Goal: Task Accomplishment & Management: Manage account settings

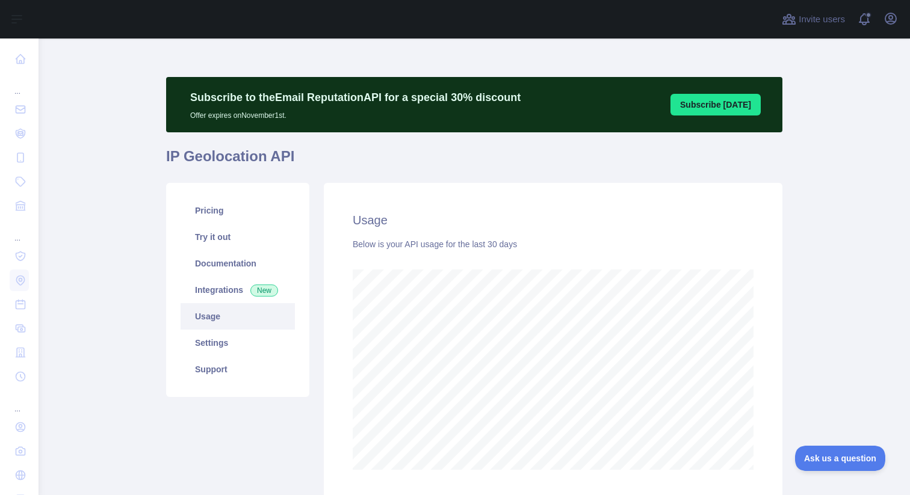
scroll to position [457, 862]
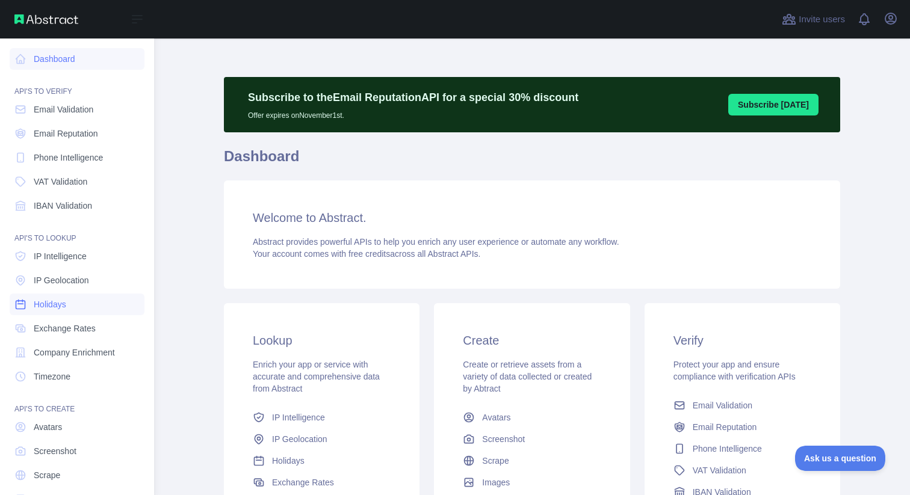
scroll to position [34, 0]
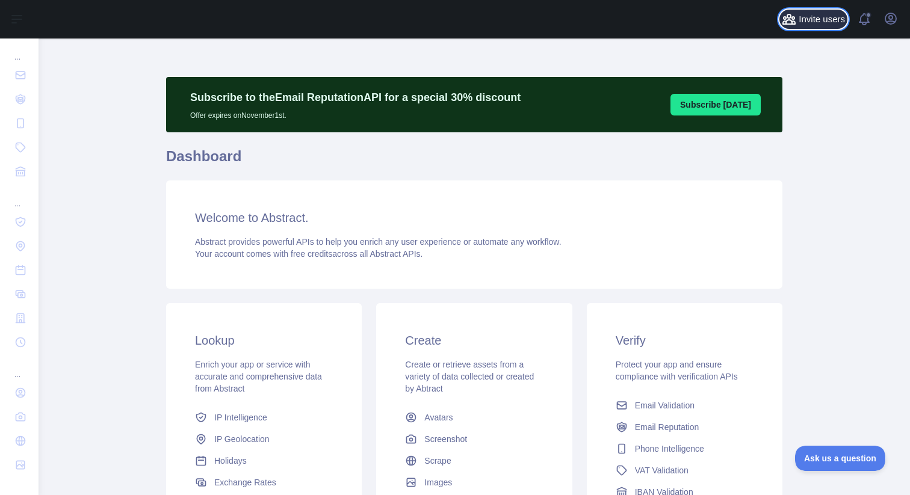
drag, startPoint x: 827, startPoint y: 14, endPoint x: 835, endPoint y: 22, distance: 11.5
click at [835, 22] on span "Invite users" at bounding box center [821, 20] width 46 height 14
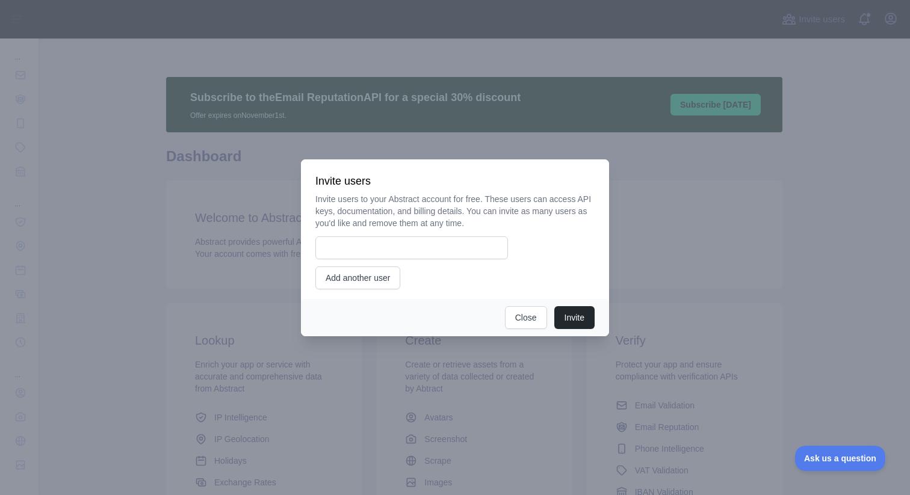
click at [904, 15] on div at bounding box center [455, 247] width 910 height 495
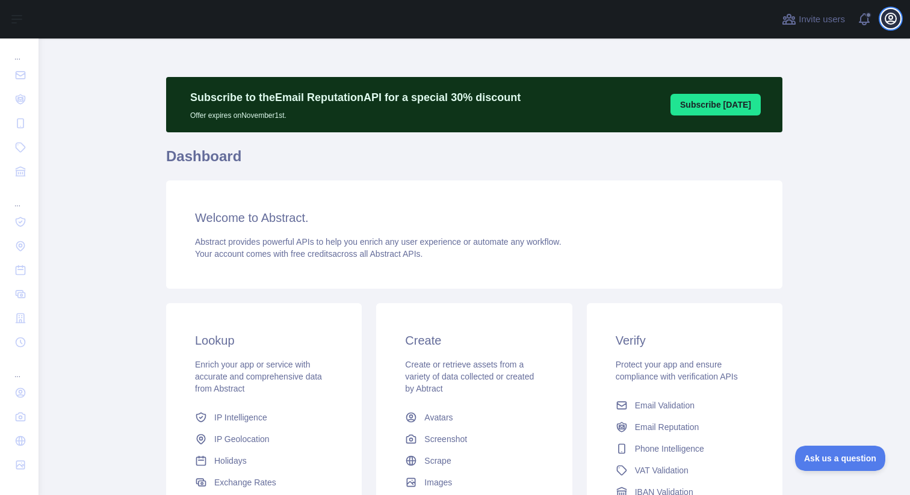
click at [882, 18] on button "Open user menu" at bounding box center [890, 18] width 19 height 19
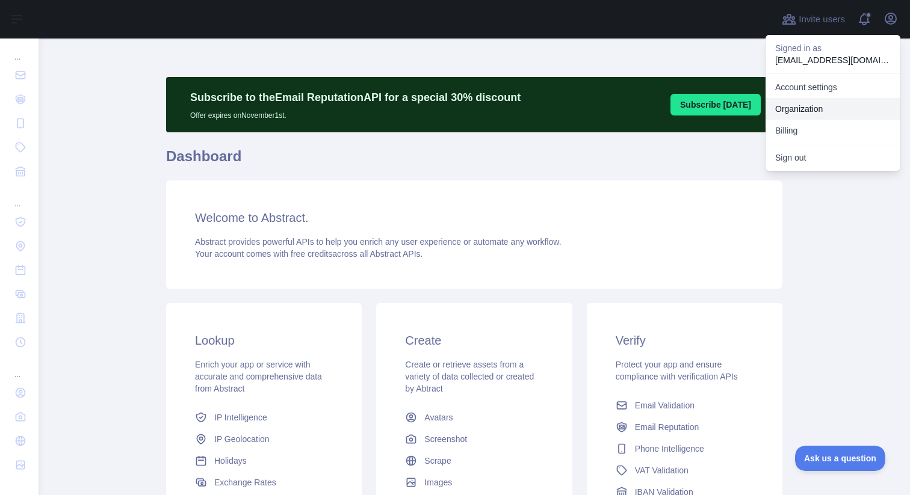
click at [800, 110] on link "Organization" at bounding box center [832, 109] width 135 height 22
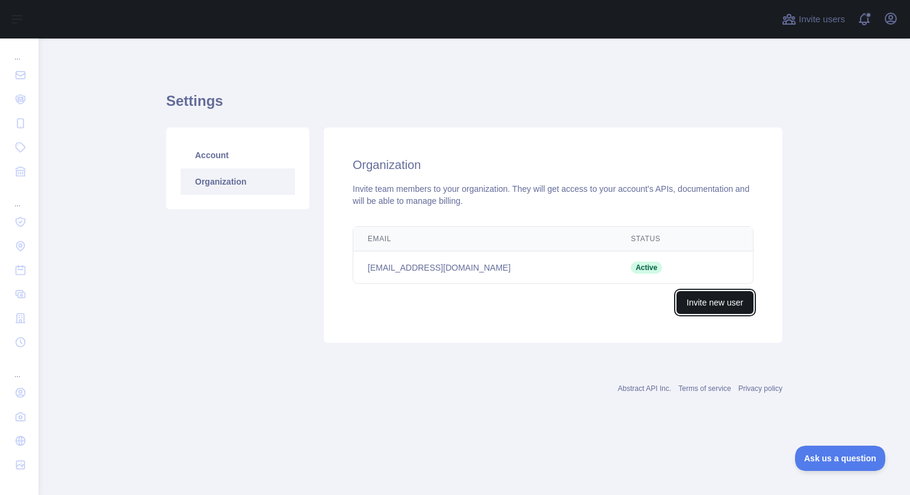
click at [695, 303] on button "Invite new user" at bounding box center [714, 302] width 77 height 23
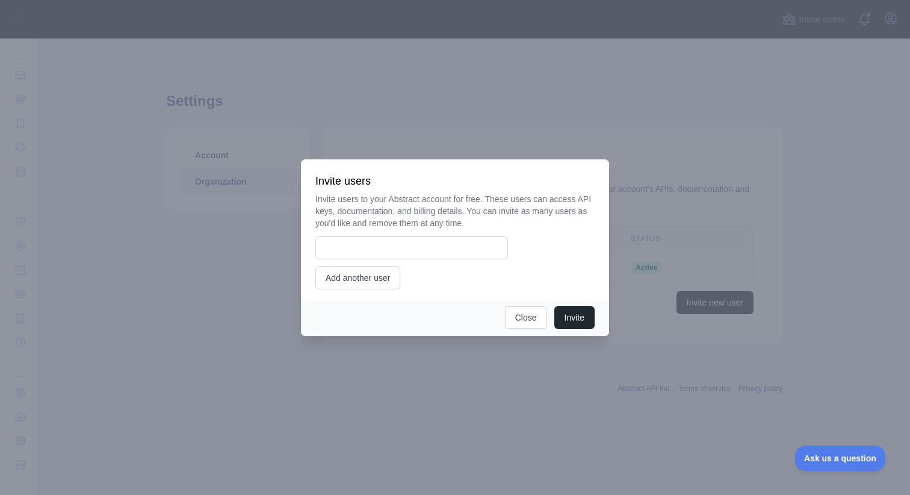
click at [395, 259] on div "Invite users to your Abstract account for free. These users can access API keys…" at bounding box center [454, 241] width 279 height 96
click at [385, 239] on input "email" at bounding box center [411, 247] width 193 height 23
type input "**********"
click at [593, 315] on button "Invite" at bounding box center [574, 317] width 40 height 23
